Goal: Task Accomplishment & Management: Manage account settings

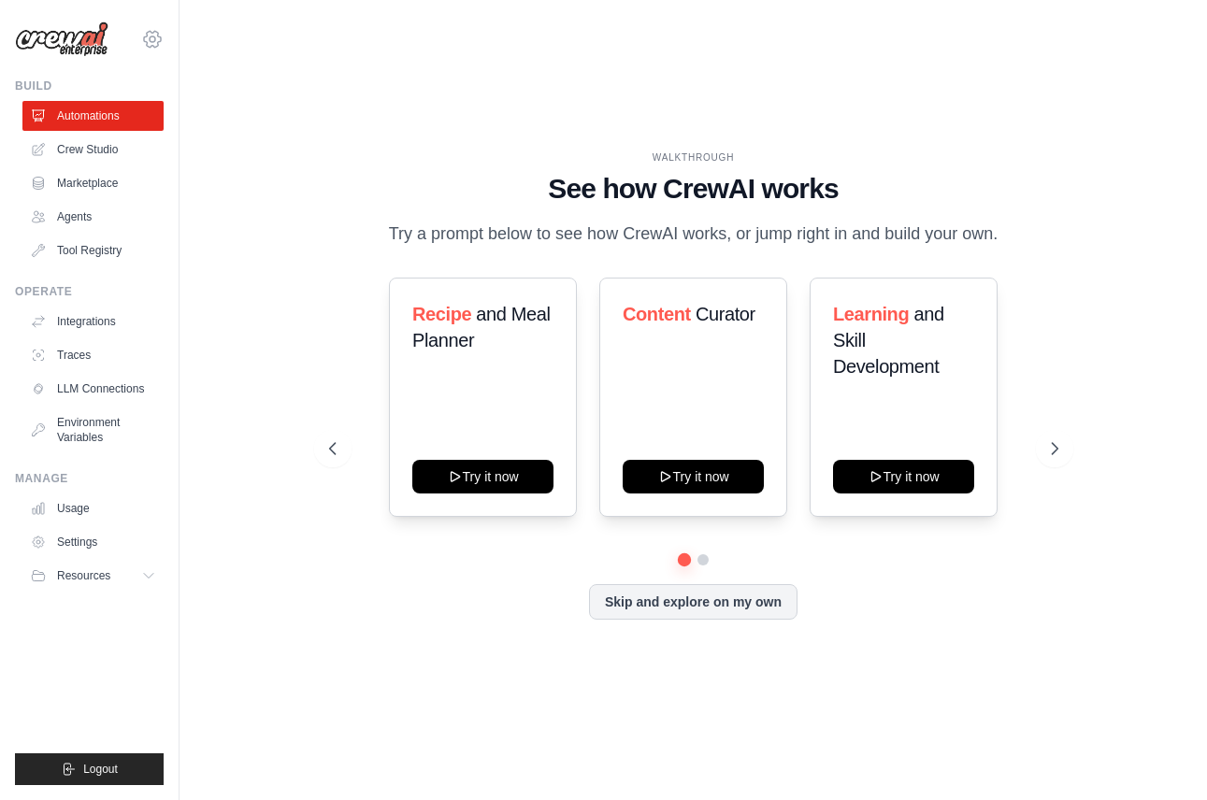
click at [149, 38] on icon at bounding box center [152, 39] width 22 height 22
click at [108, 132] on link "Settings" at bounding box center [152, 127] width 165 height 34
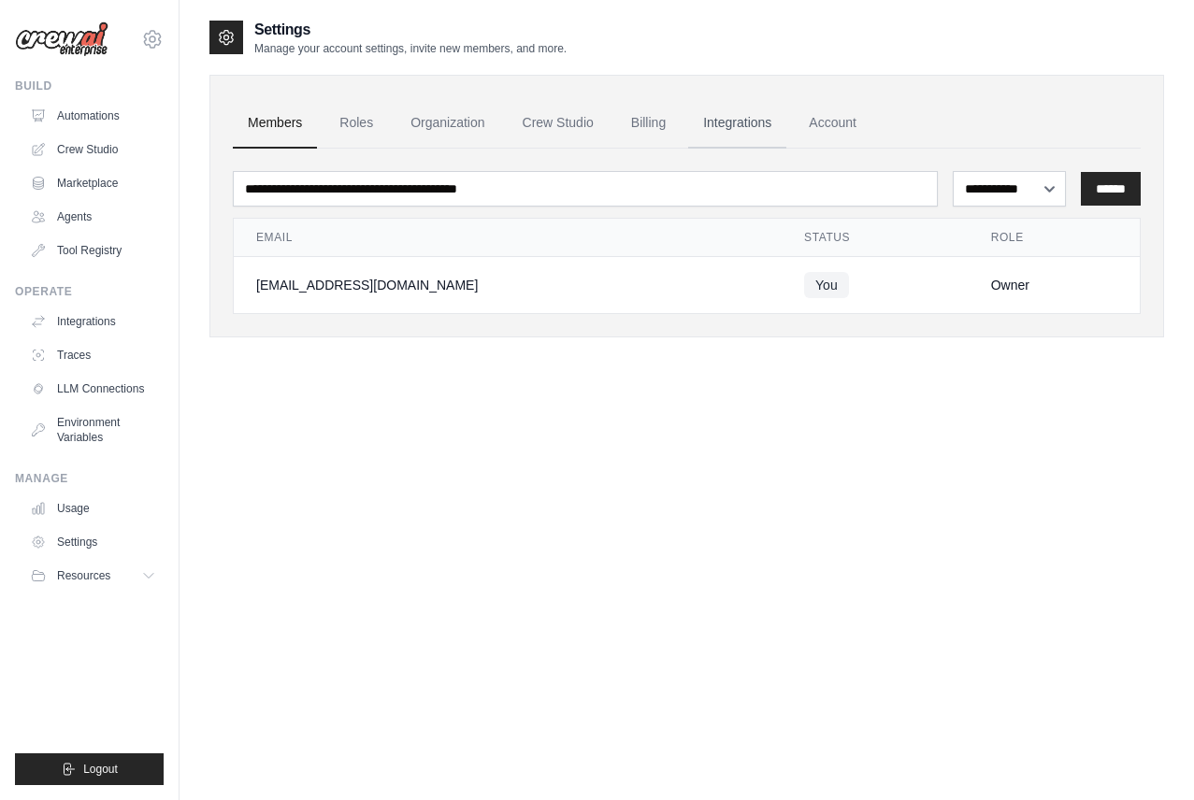
click at [743, 118] on link "Integrations" at bounding box center [737, 123] width 98 height 50
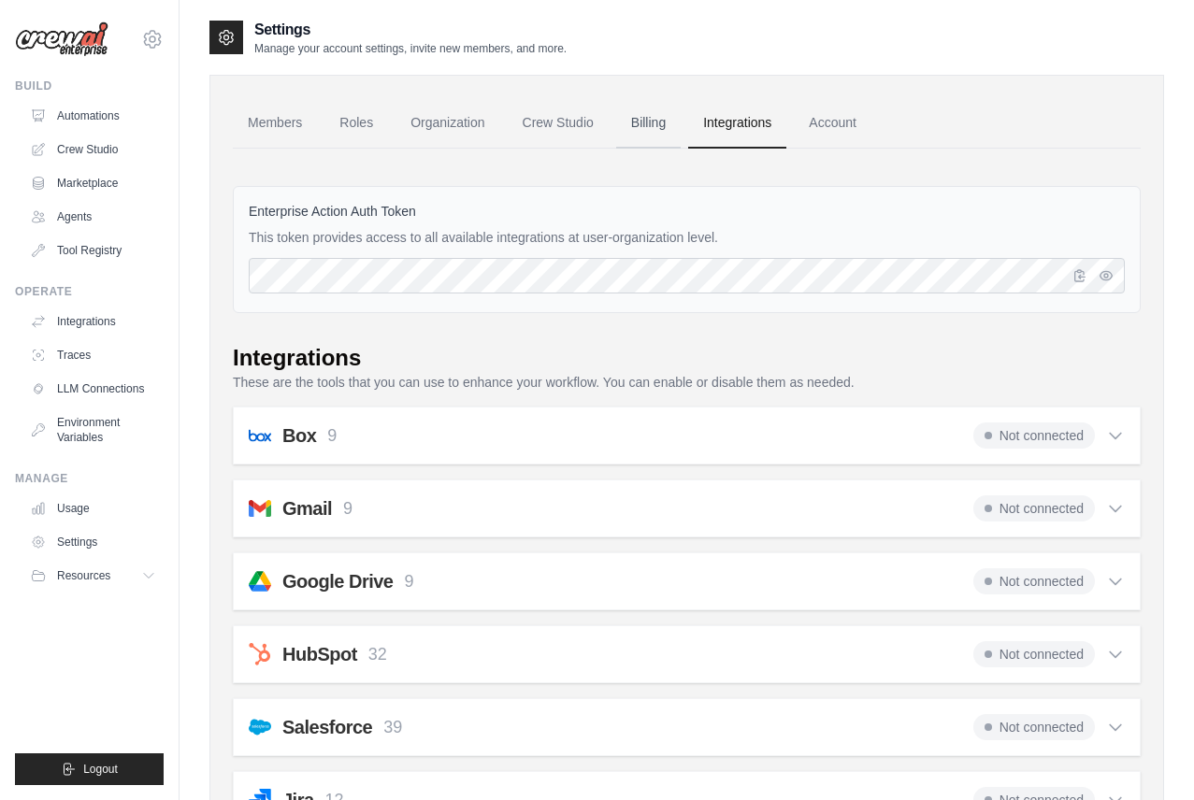
click at [664, 130] on link "Billing" at bounding box center [648, 123] width 65 height 50
